Goal: Transaction & Acquisition: Subscribe to service/newsletter

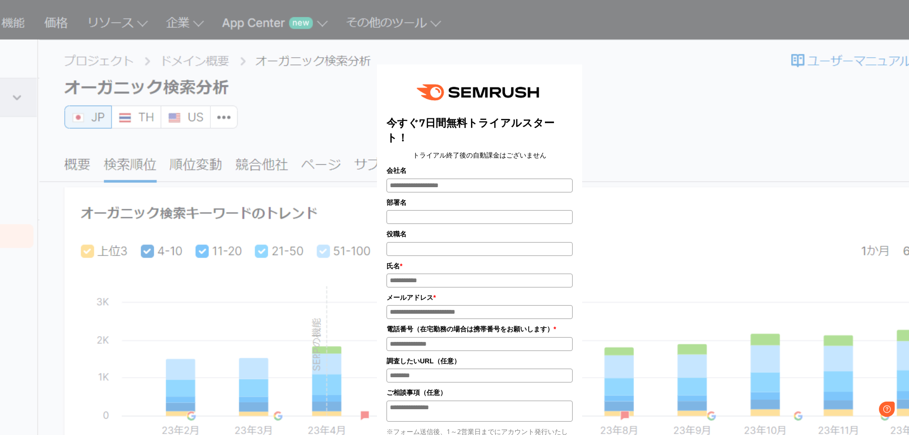
click at [666, 88] on div "今すぐ7日間無料トライアルスタート！ トライアル終了後の自動課金はございません 会社名 部署名 *" at bounding box center [479, 312] width 477 height 600
click at [304, 112] on div "今すぐ7日間無料トライアルスタート！ トライアル終了後の自動課金はございません 会社名 部署名 *" at bounding box center [479, 312] width 477 height 600
